Goal: Task Accomplishment & Management: Manage account settings

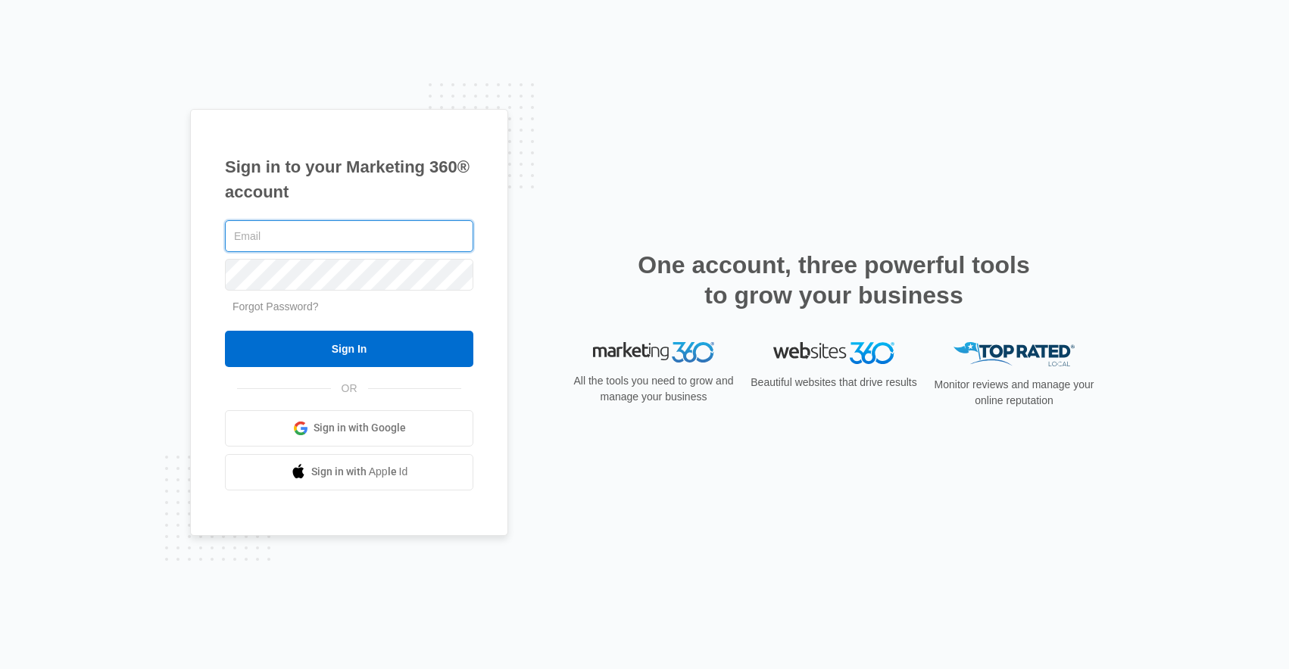
type input "[EMAIL_ADDRESS][DOMAIN_NAME]"
click at [349, 348] on input "Sign In" at bounding box center [349, 349] width 248 height 36
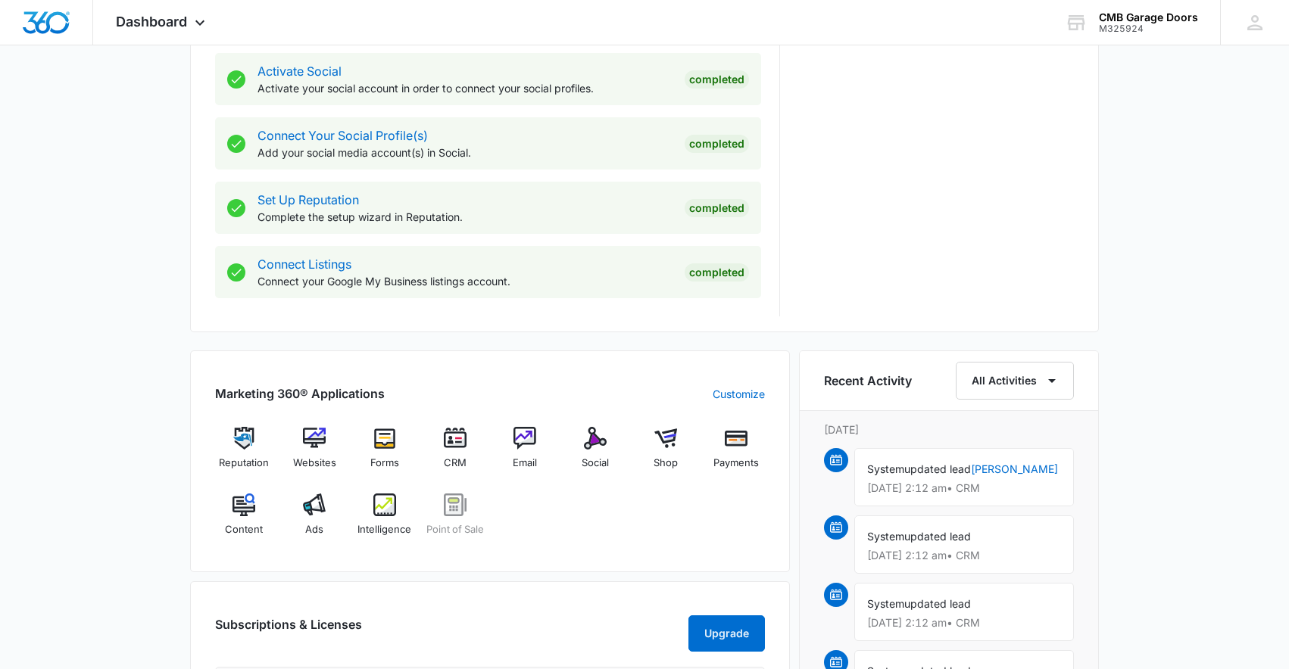
scroll to position [637, 0]
click at [314, 503] on img at bounding box center [314, 503] width 23 height 23
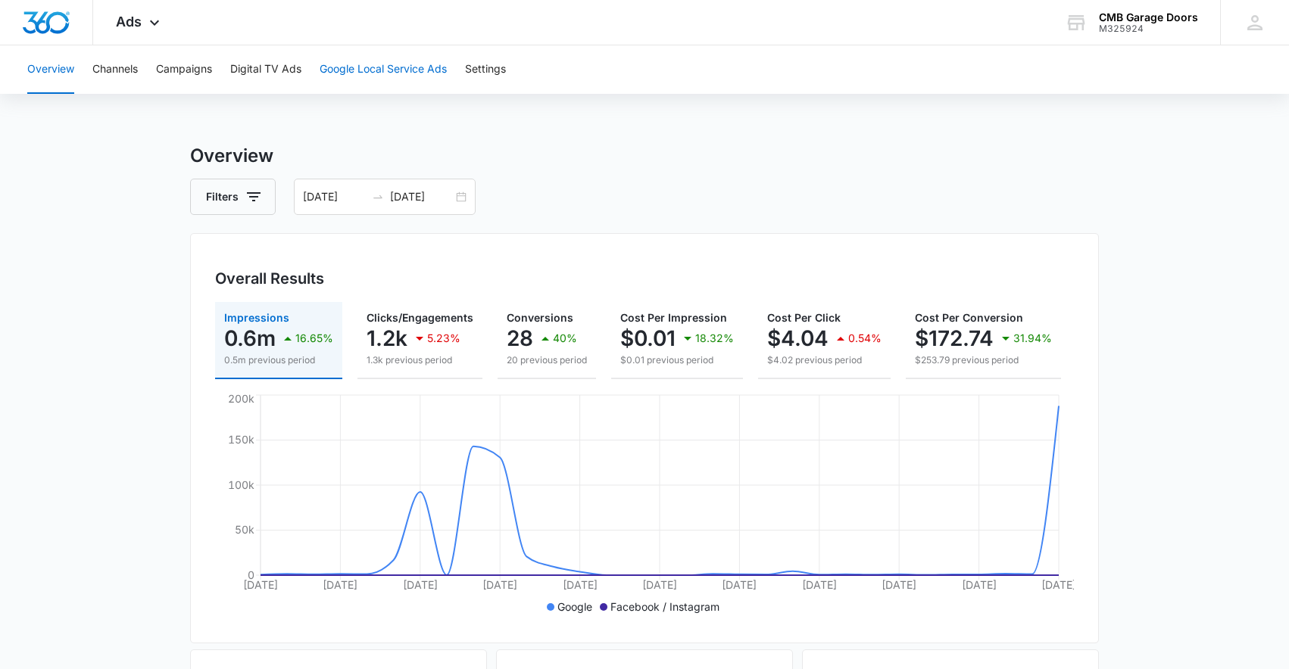
click at [340, 67] on button "Google Local Service Ads" at bounding box center [383, 69] width 127 height 48
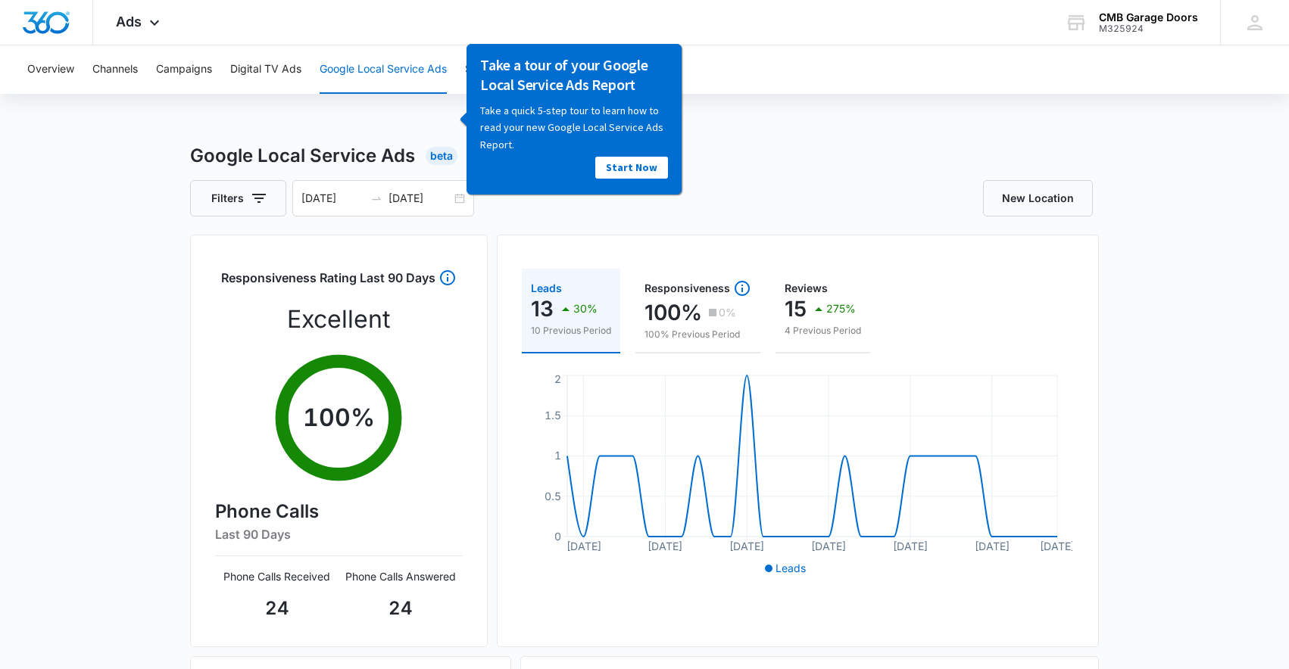
click at [720, 126] on div "Overview Channels Campaigns Digital TV Ads Google Local Service Ads Settings Go…" at bounding box center [644, 487] width 1289 height 885
click at [157, 284] on div "Google Local Service Ads Beta Filters [DATE] [DATE] New Location Responsiveness…" at bounding box center [644, 536] width 1289 height 788
click at [409, 128] on div "Overview Channels Campaigns Digital TV Ads Google Local Service Ads Settings Go…" at bounding box center [644, 487] width 1289 height 885
click at [705, 139] on div "Overview Channels Campaigns Digital TV Ads Google Local Service Ads Settings Go…" at bounding box center [644, 487] width 1289 height 885
click at [63, 73] on button "Overview" at bounding box center [50, 69] width 47 height 48
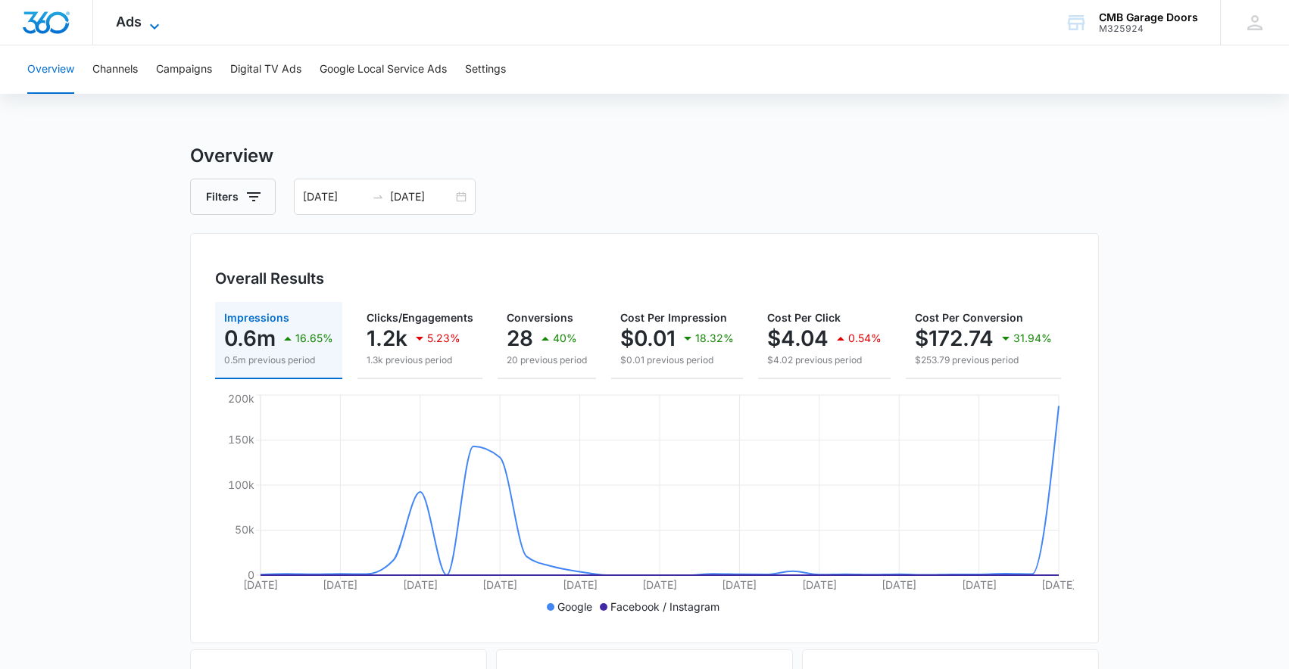
click at [152, 20] on icon at bounding box center [154, 26] width 18 height 18
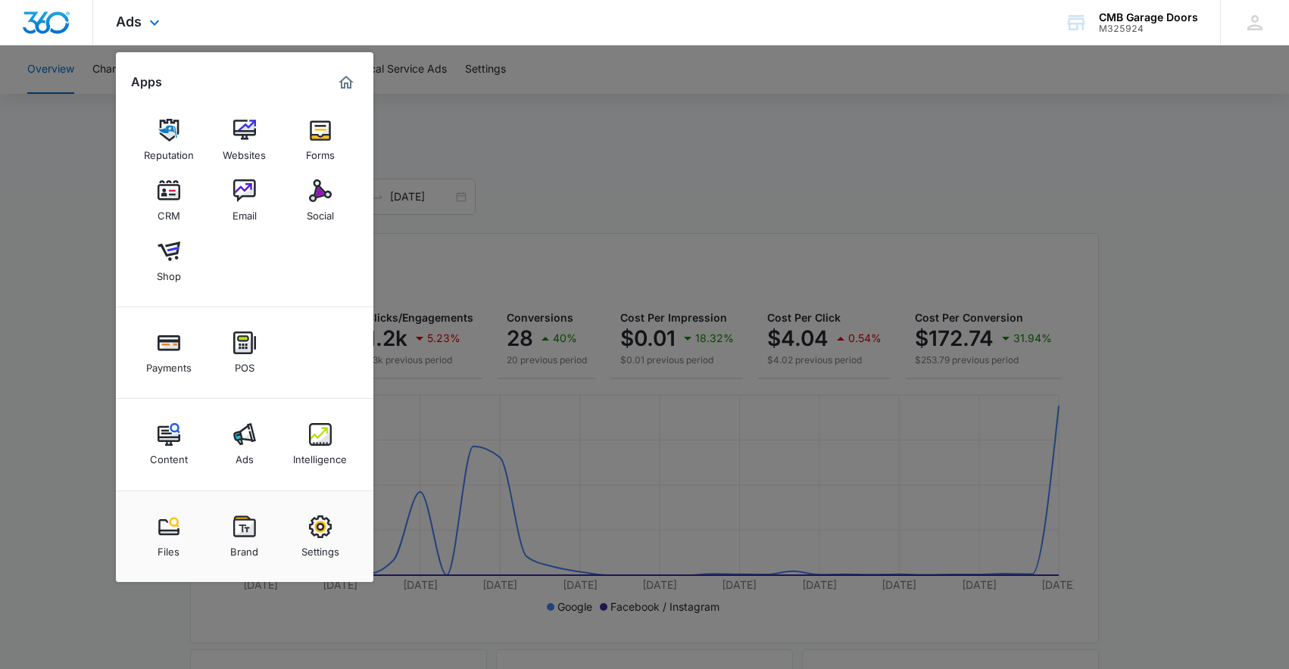
scroll to position [5, 0]
click at [330, 444] on img at bounding box center [320, 434] width 23 height 23
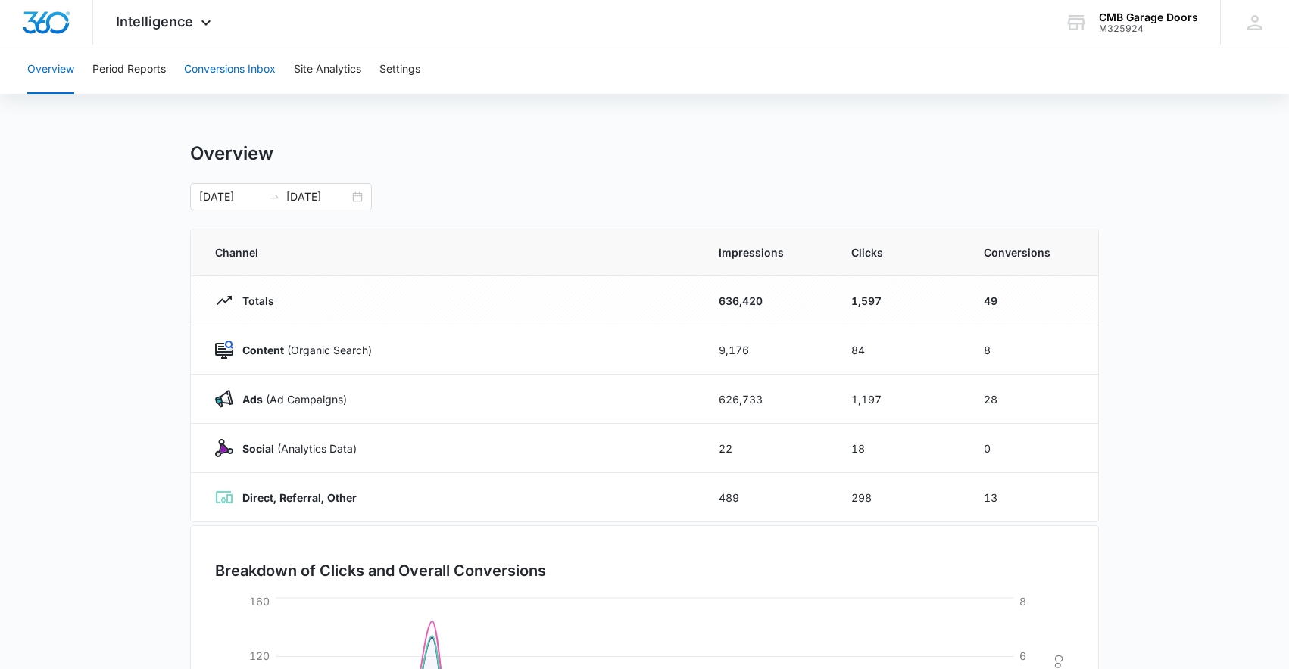
click at [256, 71] on button "Conversions Inbox" at bounding box center [230, 69] width 92 height 48
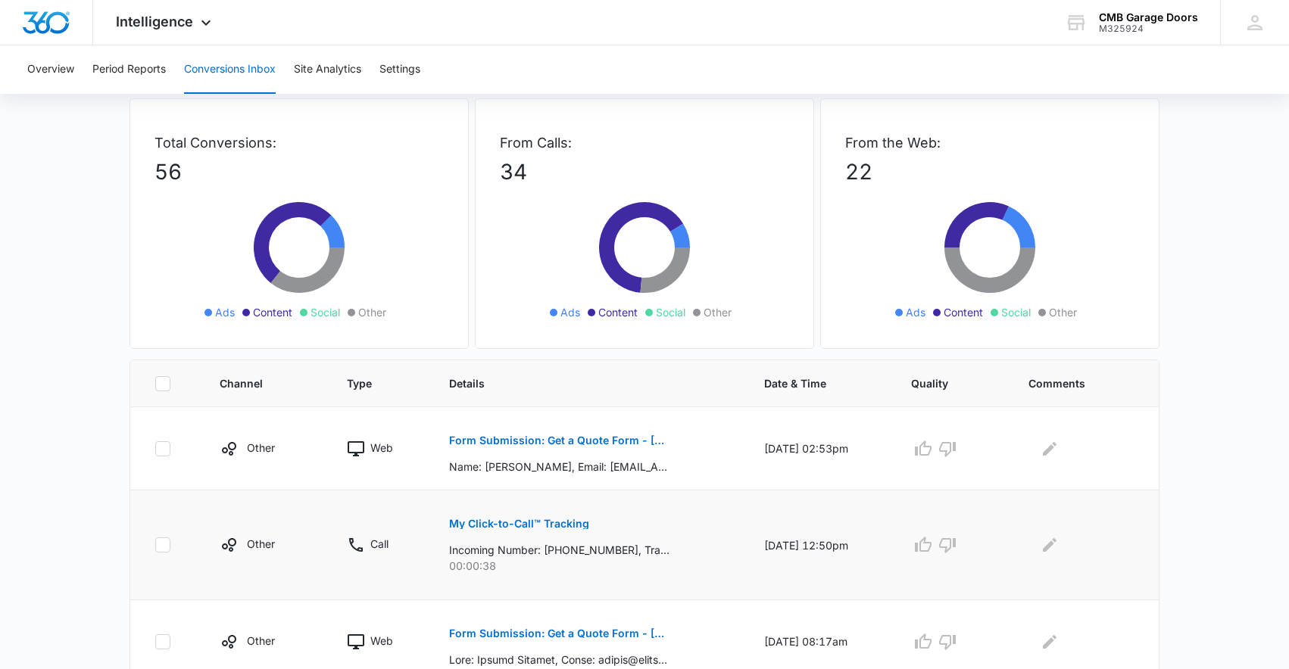
scroll to position [64, 0]
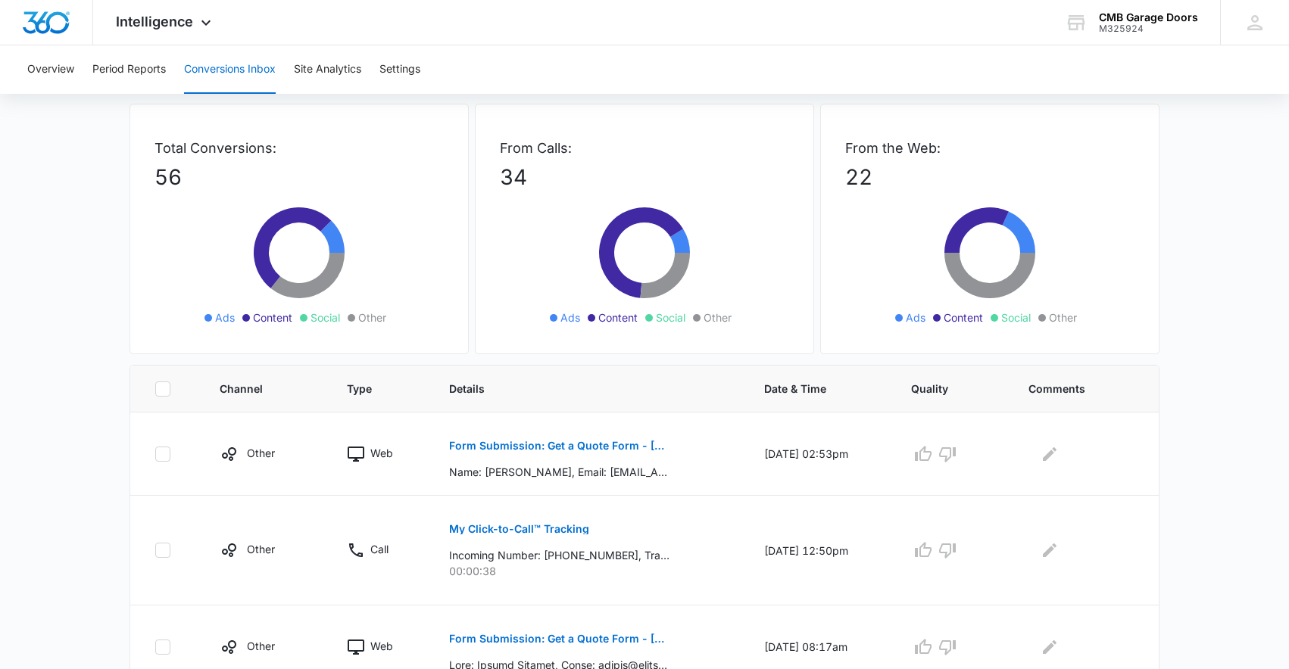
click at [164, 393] on icon at bounding box center [163, 389] width 14 height 14
click at [155, 389] on input "checkbox" at bounding box center [154, 388] width 1 height 1
checkbox input "true"
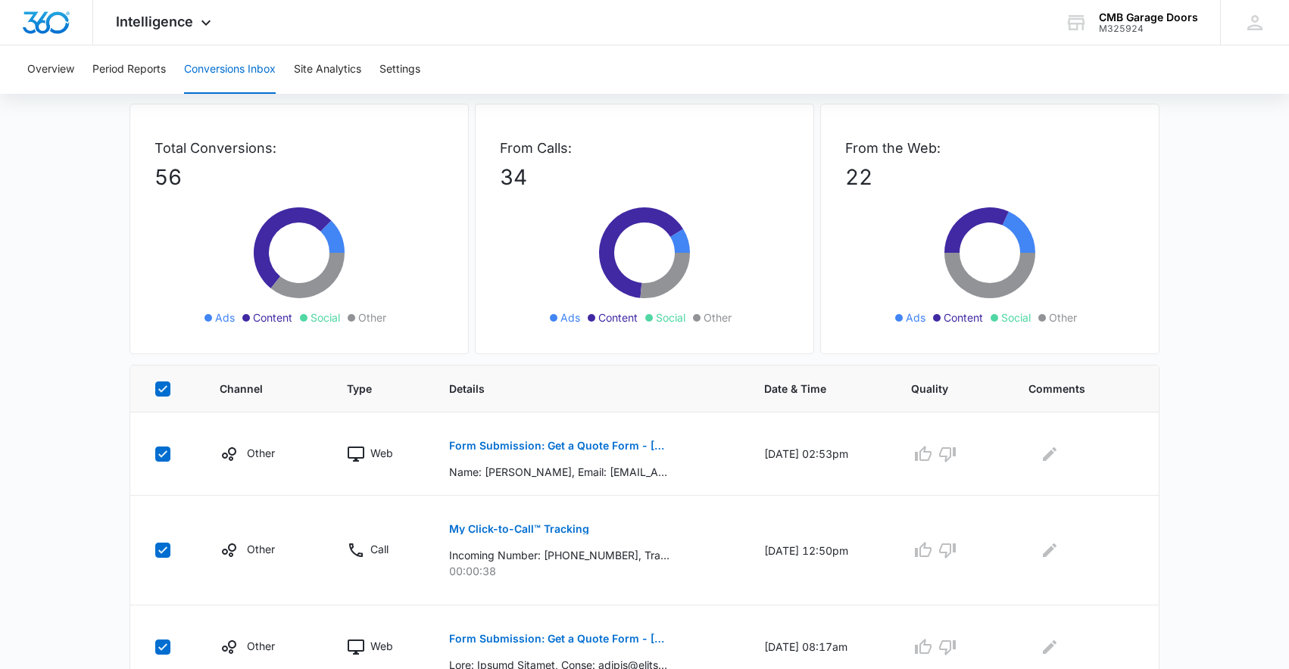
checkbox input "true"
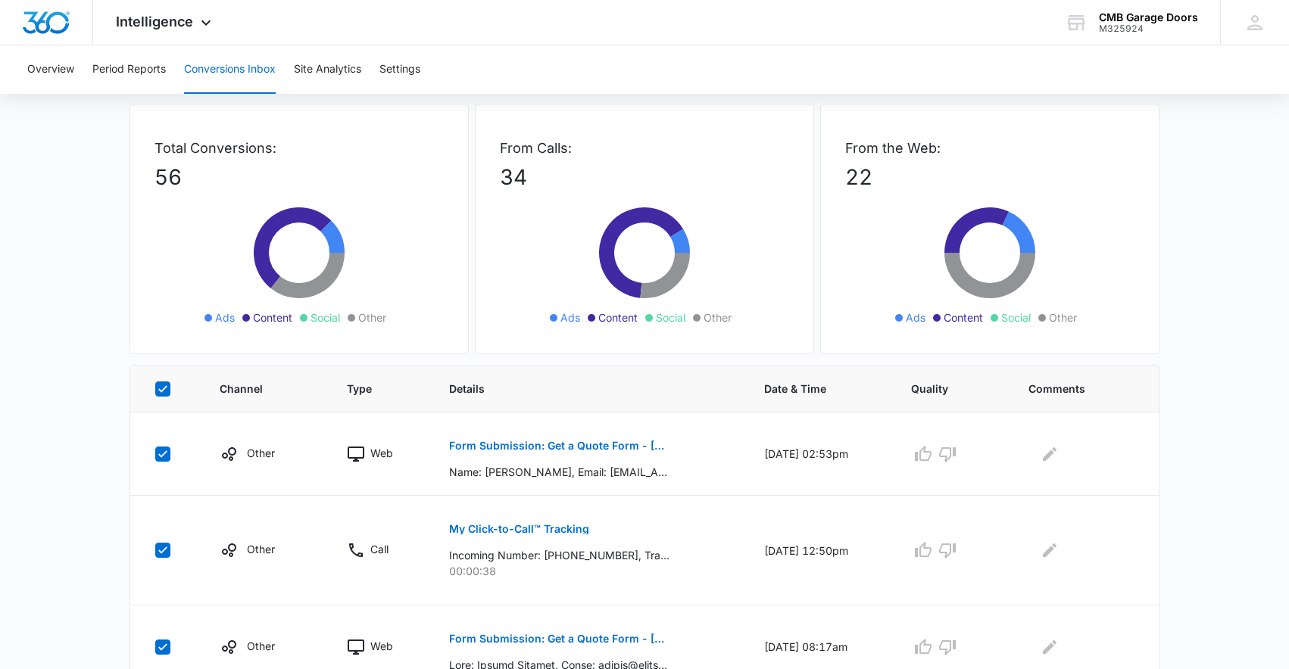
checkbox input "true"
click at [164, 393] on icon at bounding box center [163, 389] width 14 height 14
click at [155, 389] on input "checkbox" at bounding box center [154, 388] width 1 height 1
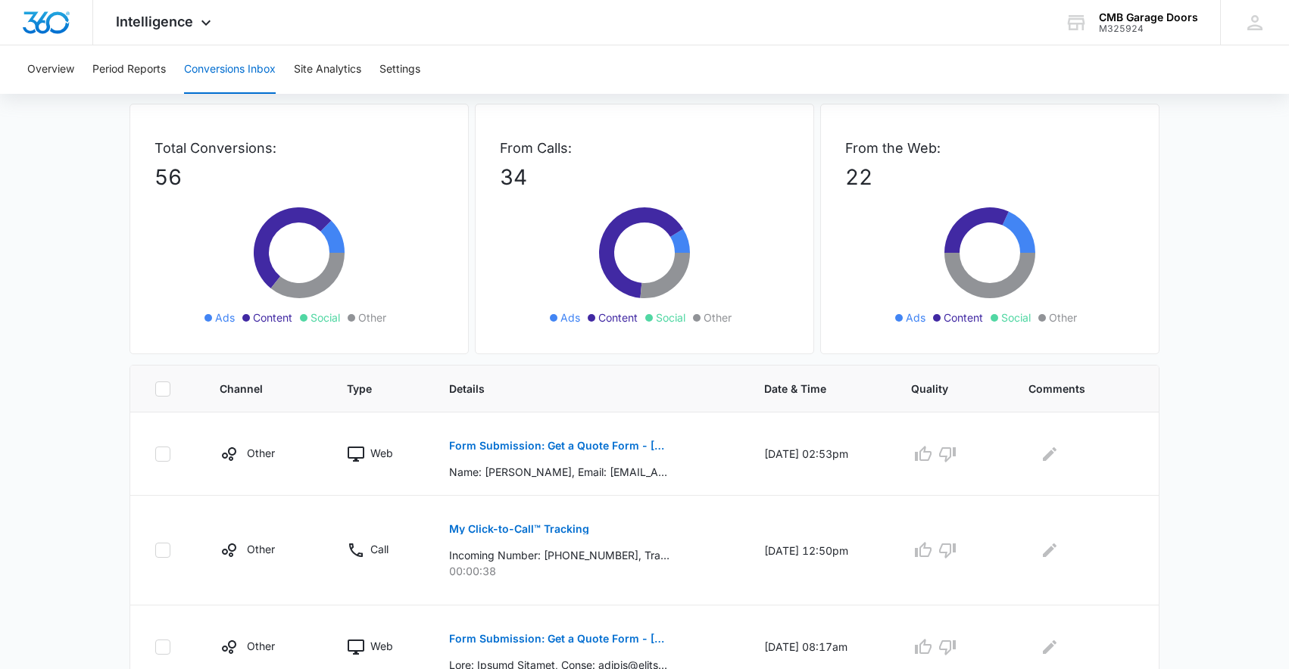
checkbox input "false"
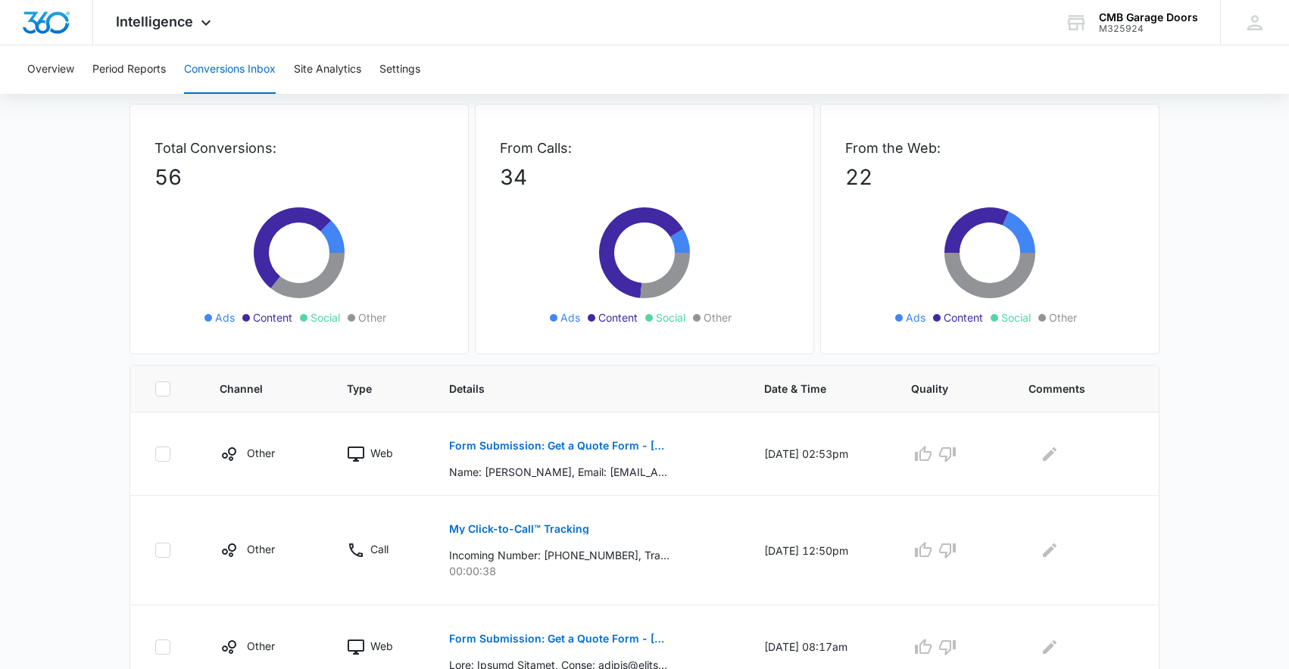
checkbox input "false"
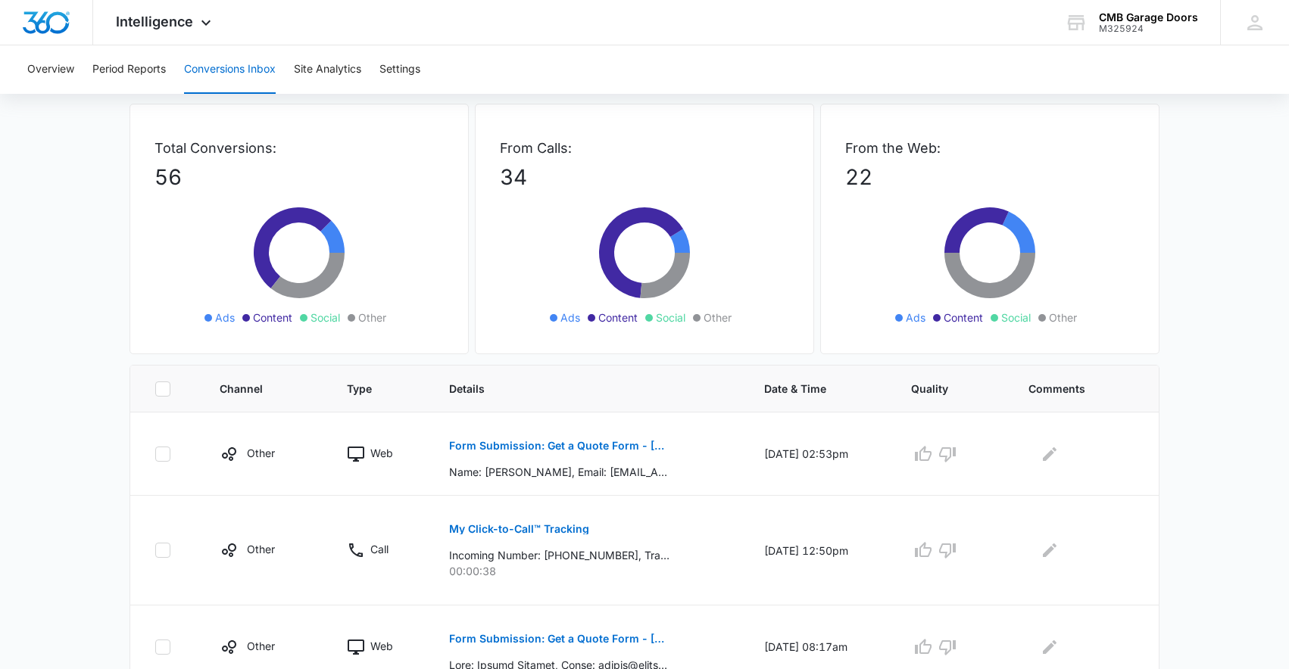
checkbox input "false"
click at [236, 391] on span "Channel" at bounding box center [254, 389] width 69 height 16
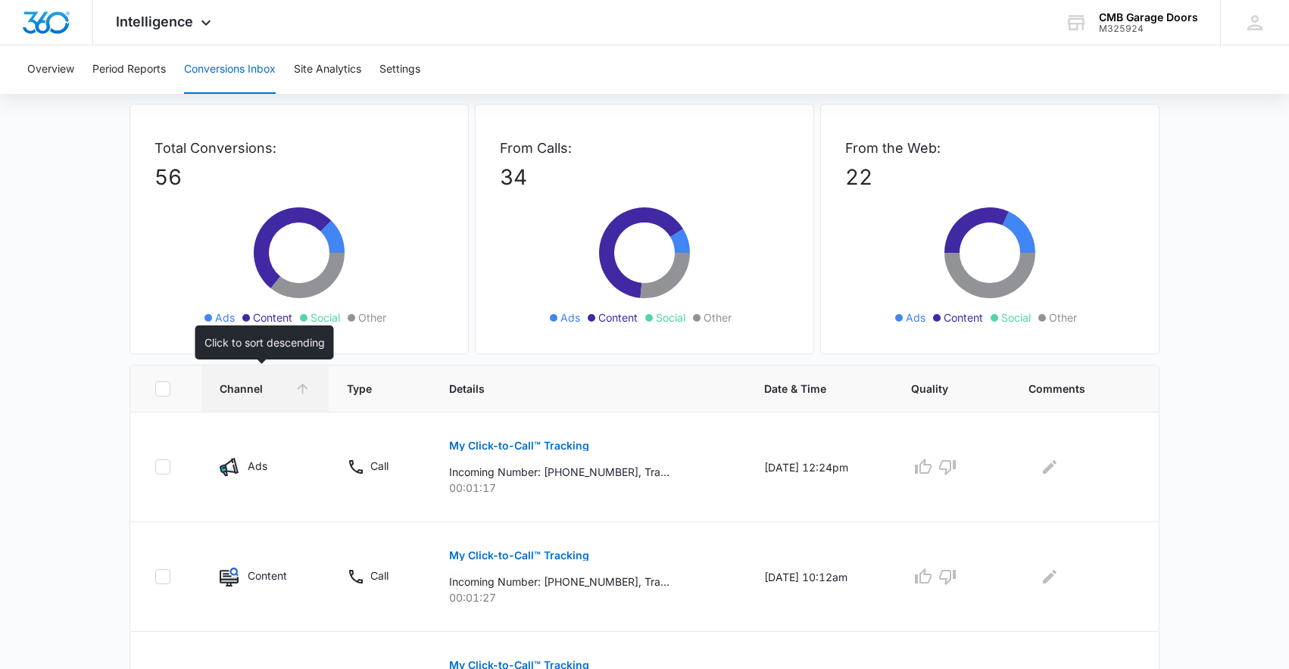
click at [236, 391] on span "Channel" at bounding box center [254, 389] width 69 height 16
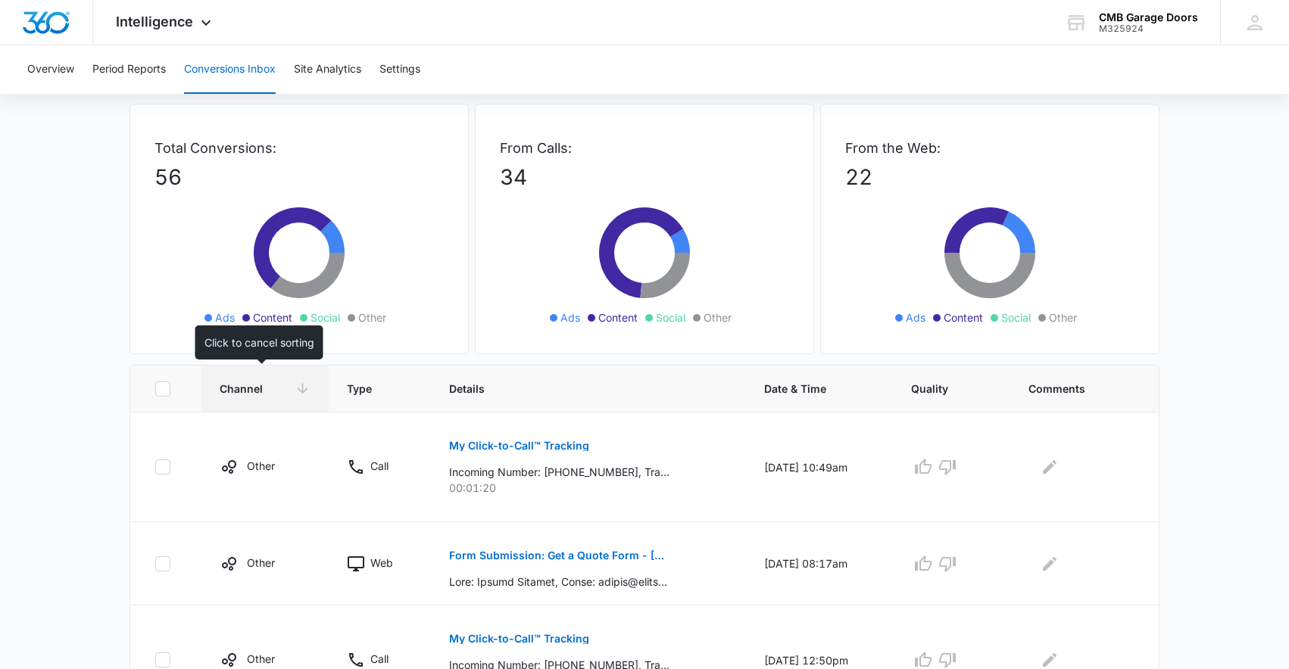
click at [236, 391] on span "Channel" at bounding box center [254, 389] width 69 height 16
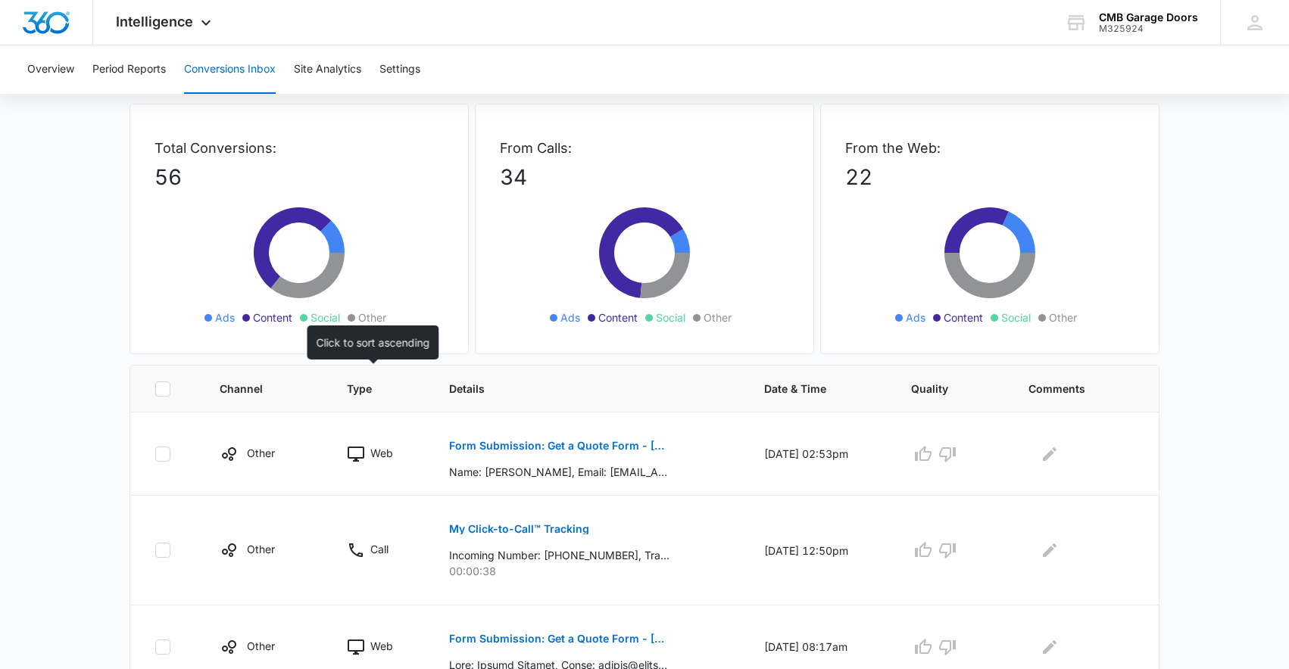
click at [342, 397] on th "Type" at bounding box center [380, 389] width 102 height 47
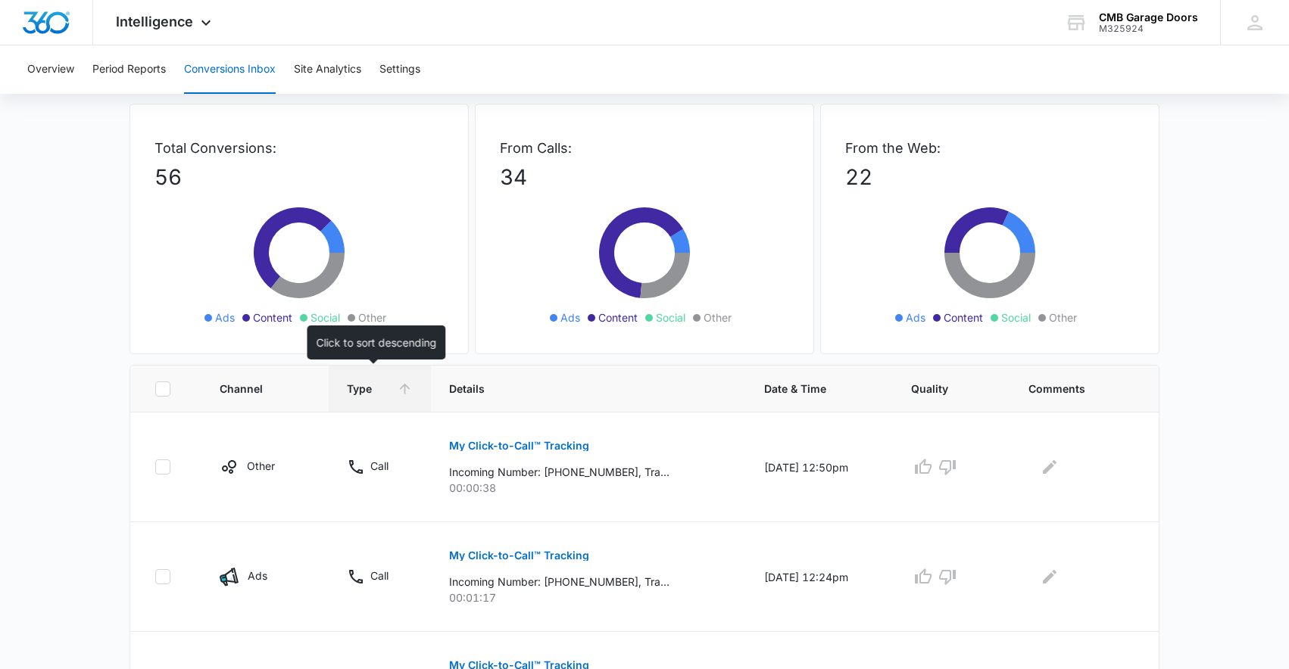
click at [342, 397] on th "Type" at bounding box center [380, 389] width 102 height 47
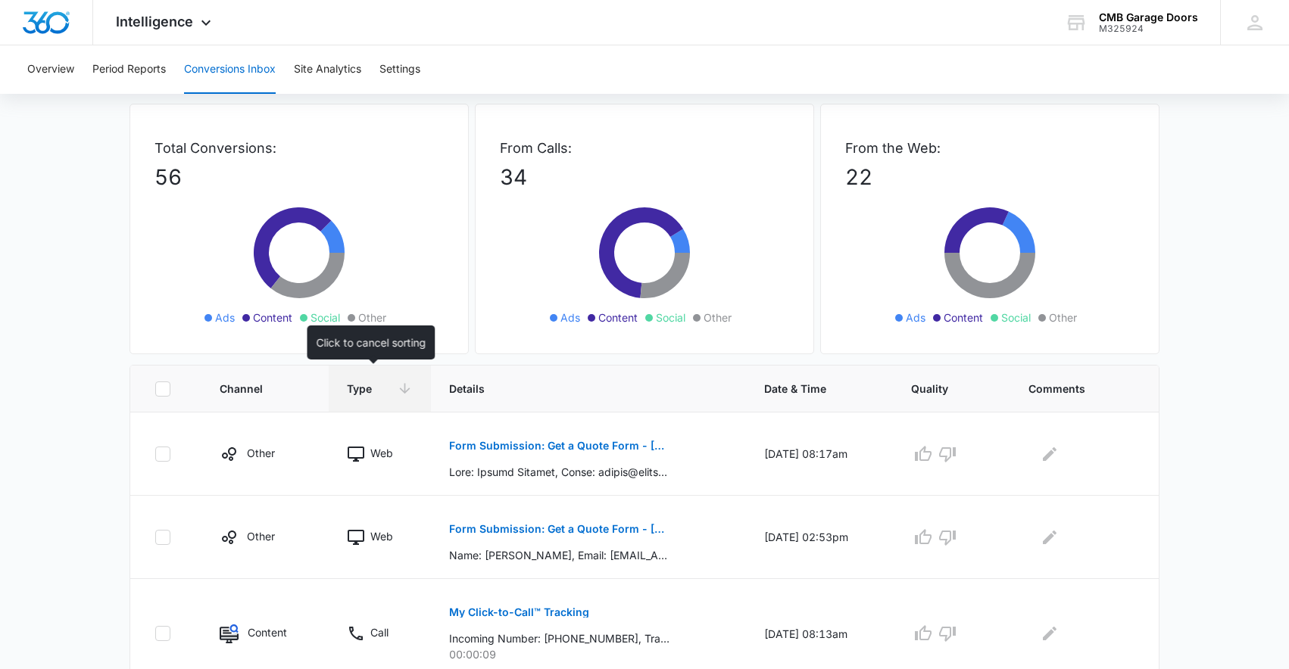
click at [342, 397] on th "Type" at bounding box center [380, 389] width 102 height 47
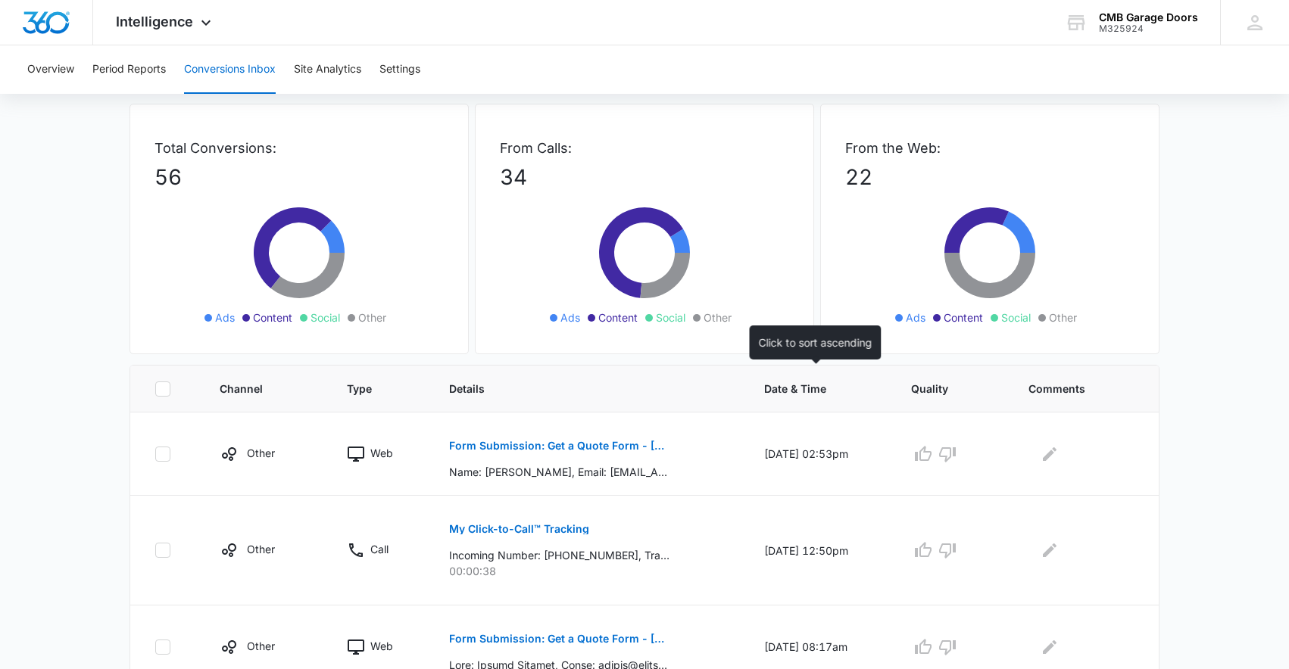
click at [778, 396] on span "Date & Time" at bounding box center [808, 389] width 89 height 16
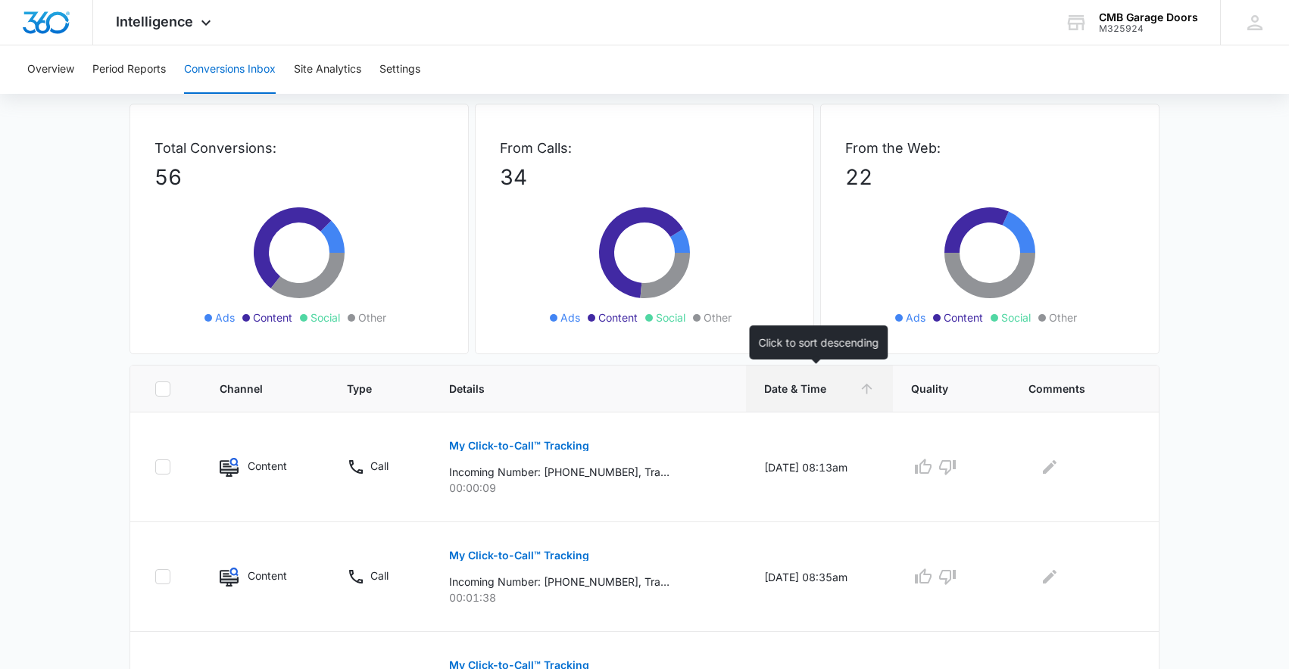
click at [778, 396] on span "Date & Time" at bounding box center [808, 389] width 89 height 16
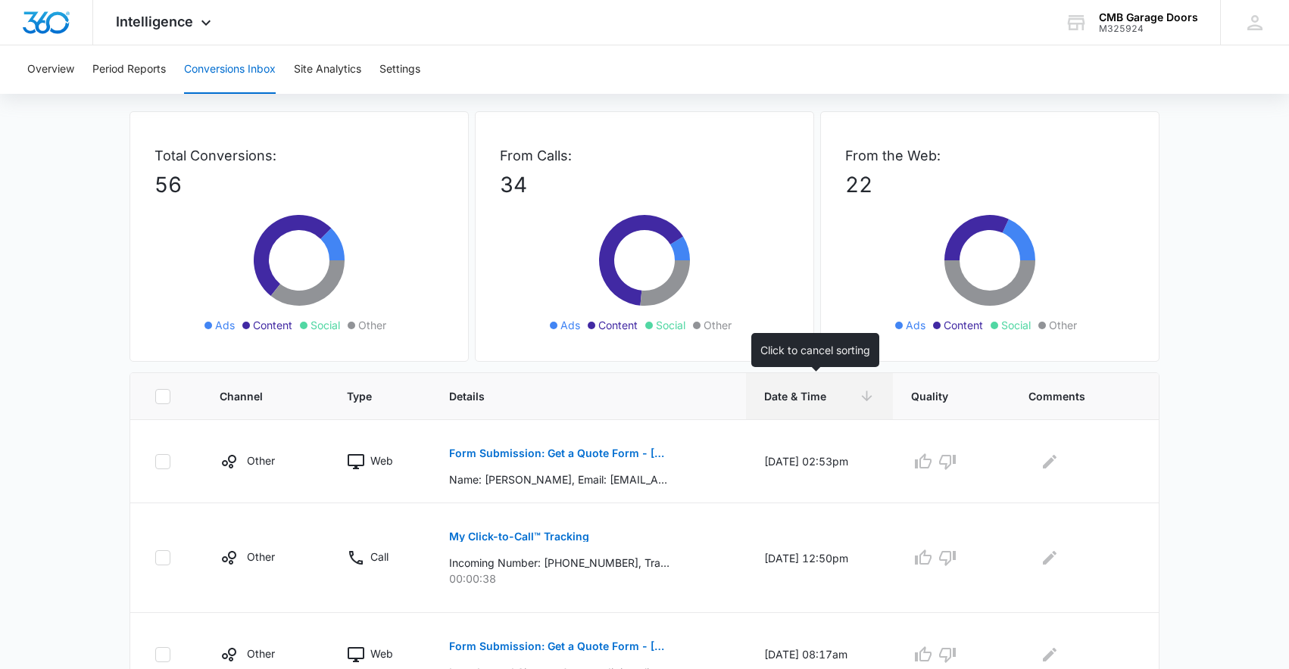
scroll to position [57, 0]
click at [694, 483] on div "Form Submission: Get a Quote Form - [US_STATE] Name: [PERSON_NAME], Email: [EMA…" at bounding box center [588, 461] width 278 height 52
click at [625, 450] on p "Form Submission: Get a Quote Form - [US_STATE]" at bounding box center [559, 453] width 220 height 11
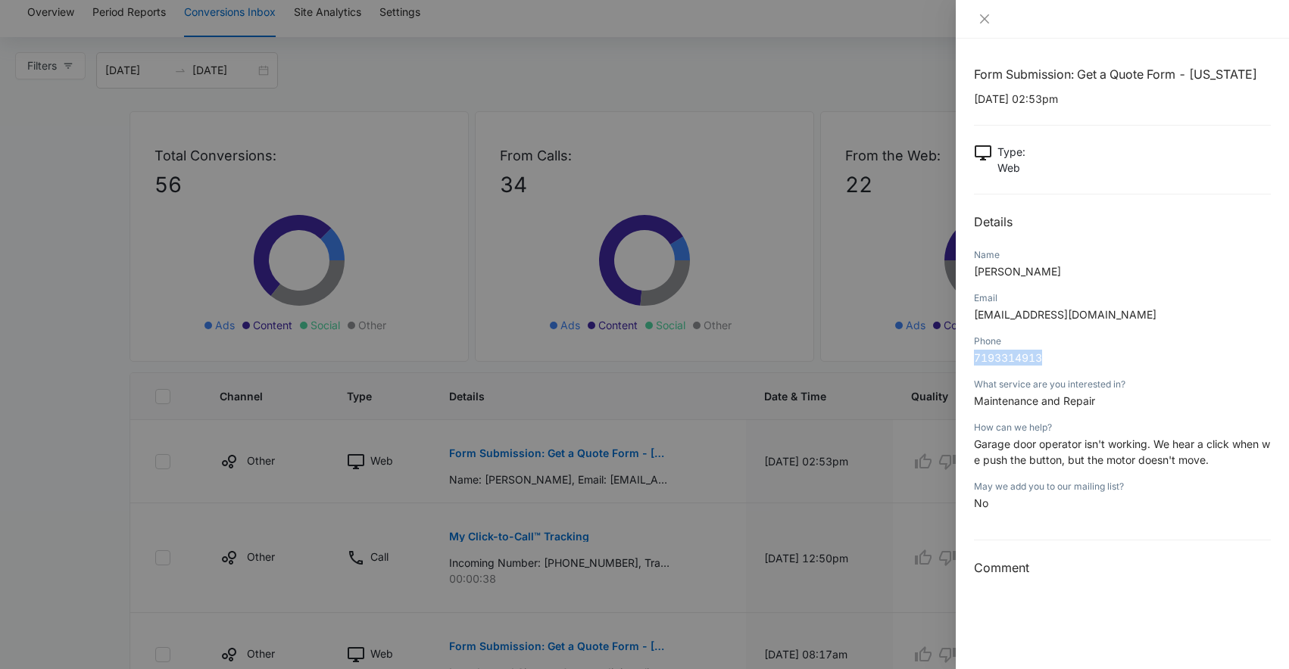
drag, startPoint x: 1048, startPoint y: 359, endPoint x: 976, endPoint y: 361, distance: 72.0
click at [976, 361] on p "7193314913" at bounding box center [1122, 358] width 297 height 16
copy span "7193314913"
click at [987, 18] on icon "close" at bounding box center [984, 19] width 12 height 12
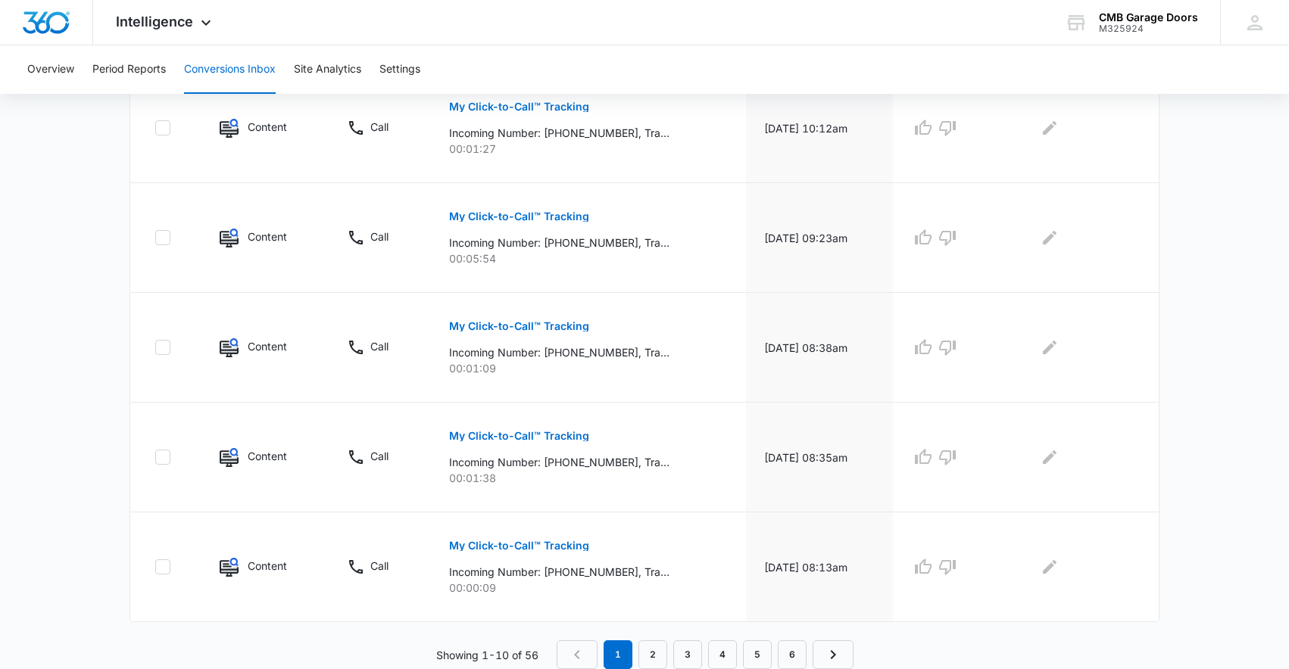
scroll to position [899, 0]
click at [651, 657] on link "2" at bounding box center [652, 655] width 29 height 29
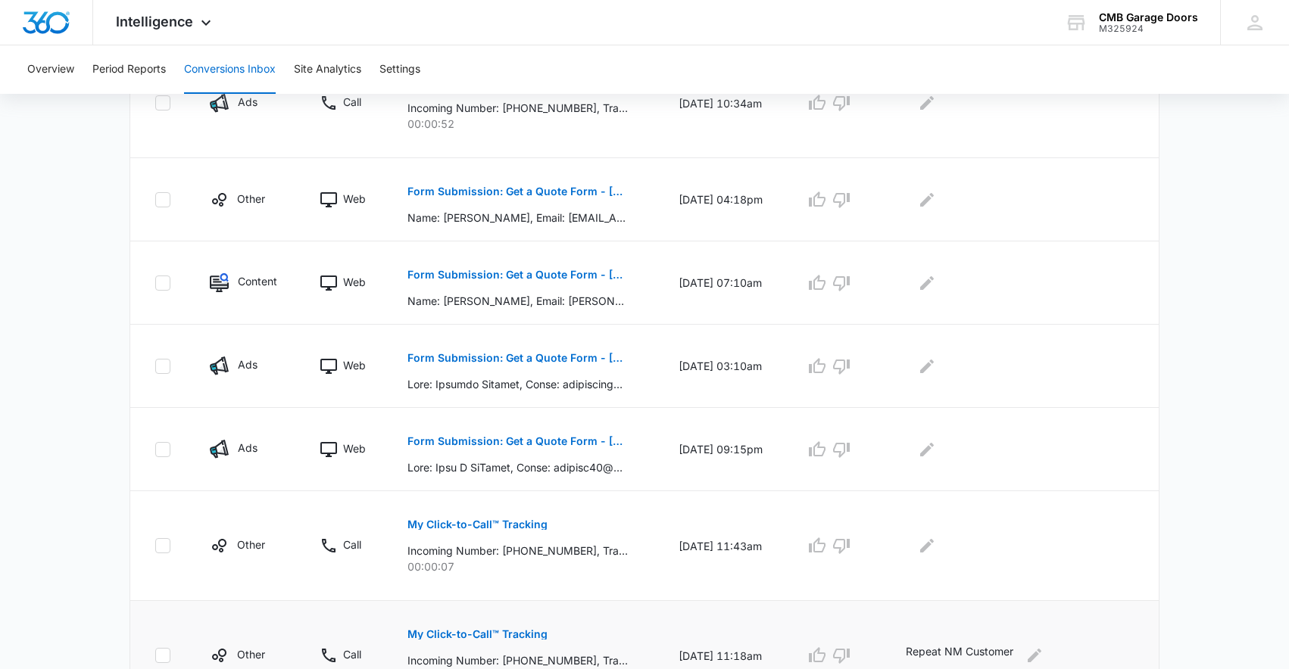
scroll to position [424, 0]
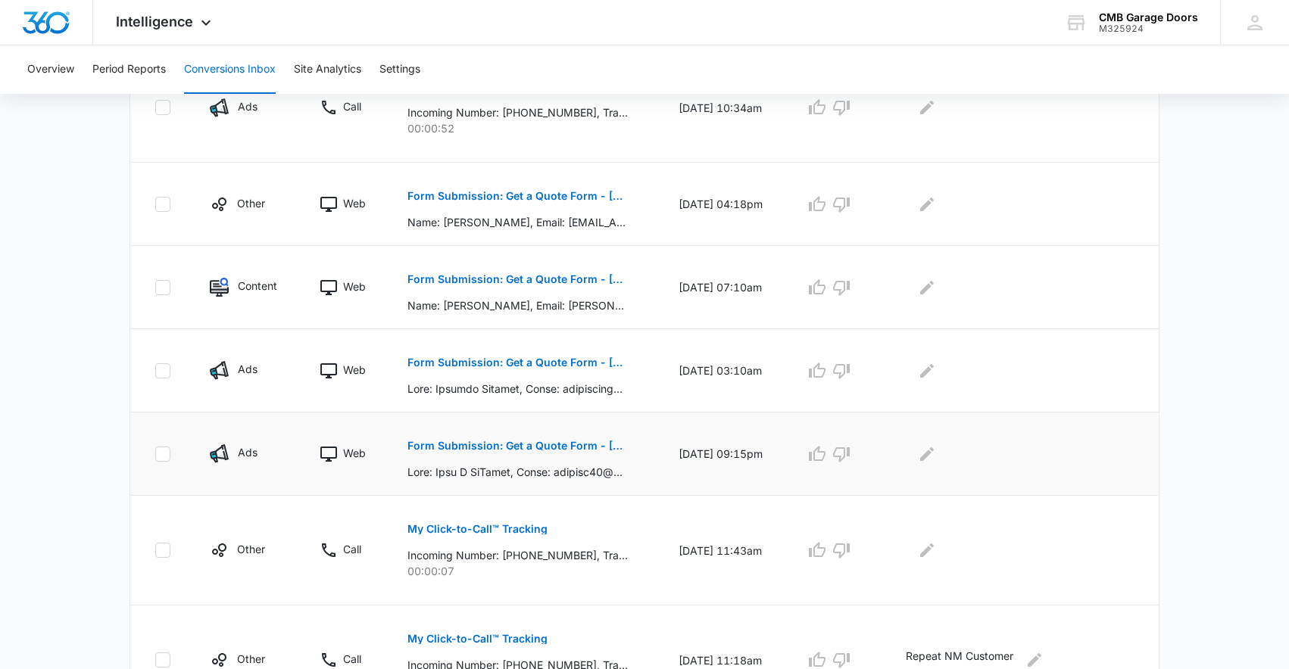
click at [637, 472] on td "Form Submission: Get a Quote Form - [US_STATE]" at bounding box center [524, 454] width 271 height 83
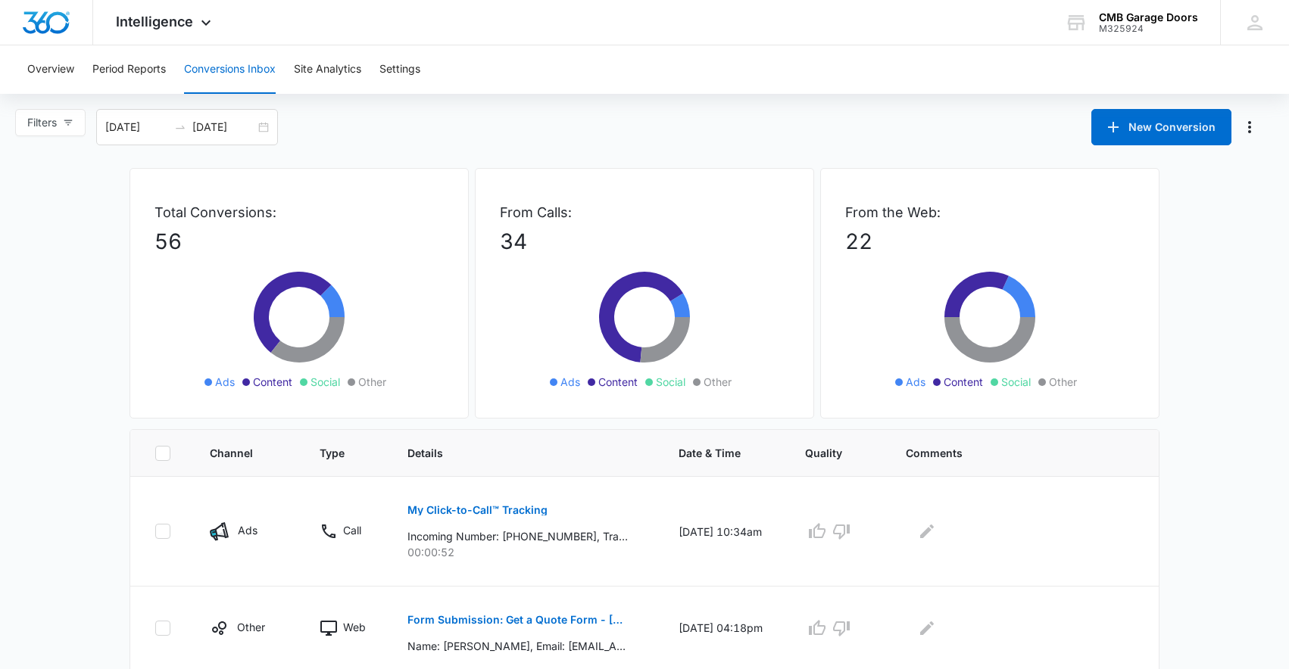
scroll to position [0, 0]
click at [60, 69] on button "Overview" at bounding box center [50, 69] width 47 height 48
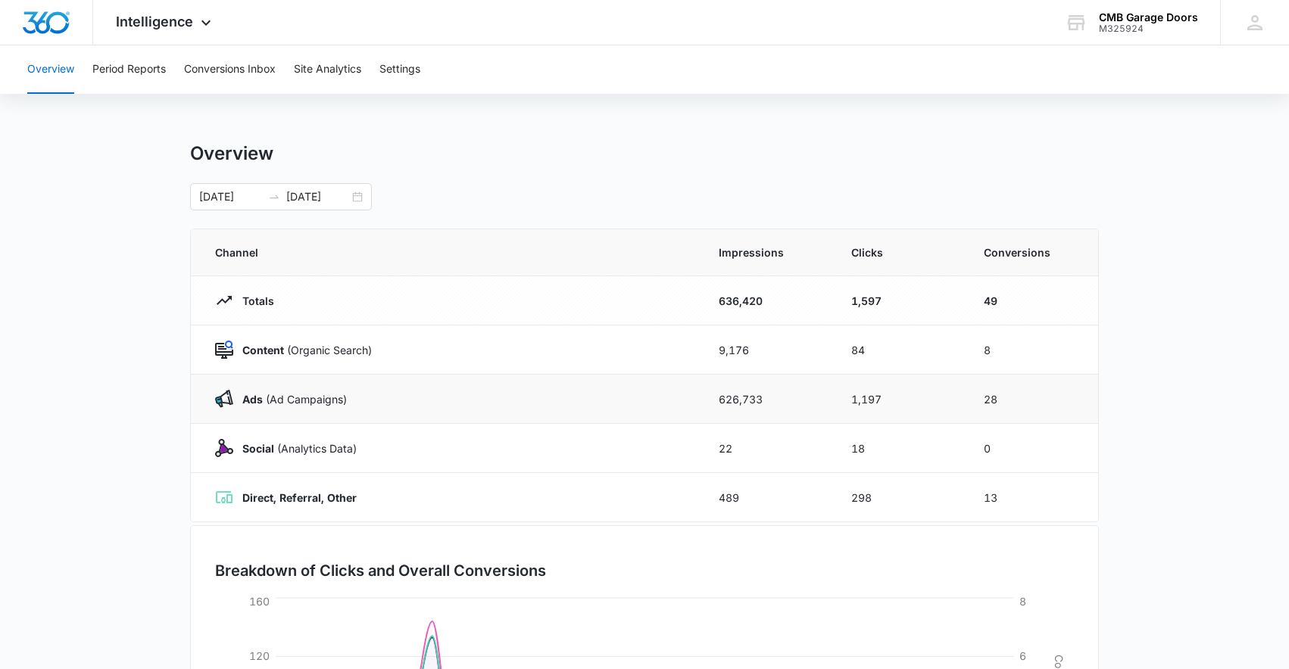
click at [388, 401] on div "Ads ([PERSON_NAME])" at bounding box center [448, 399] width 467 height 18
click at [292, 403] on p "Ads ([PERSON_NAME])" at bounding box center [290, 399] width 114 height 16
click at [254, 401] on strong "Ads" at bounding box center [252, 399] width 20 height 13
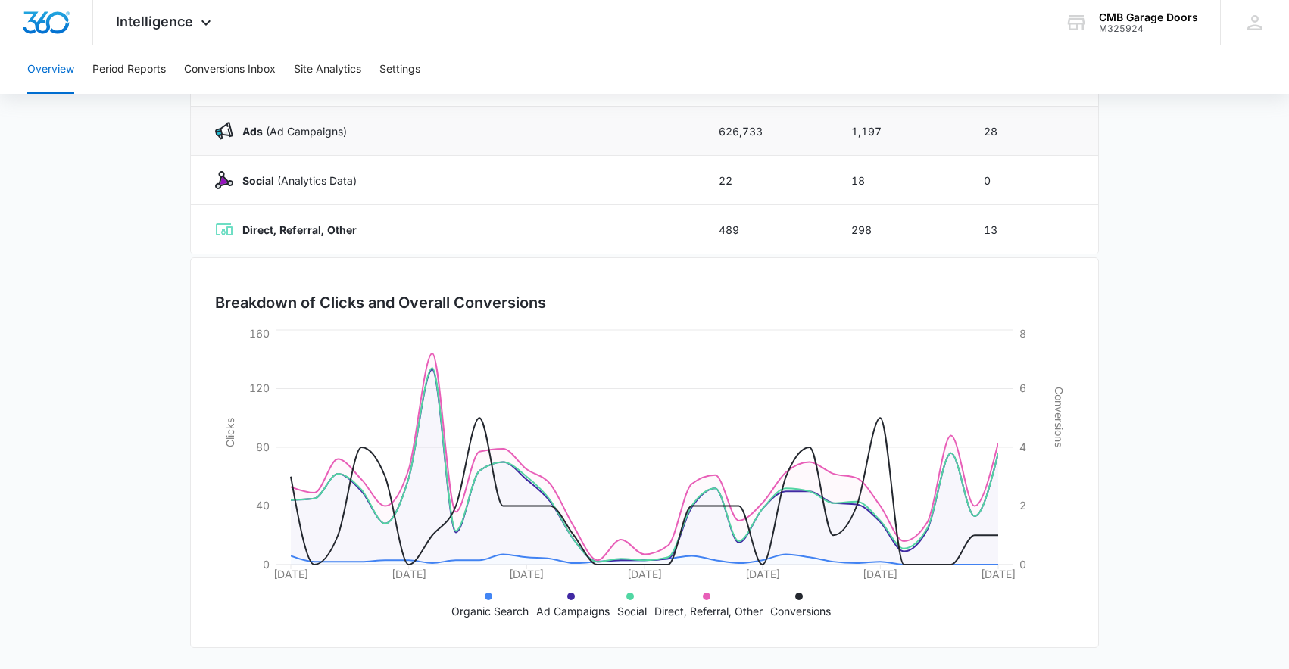
scroll to position [268, 0]
